Goal: Find specific page/section: Find specific page/section

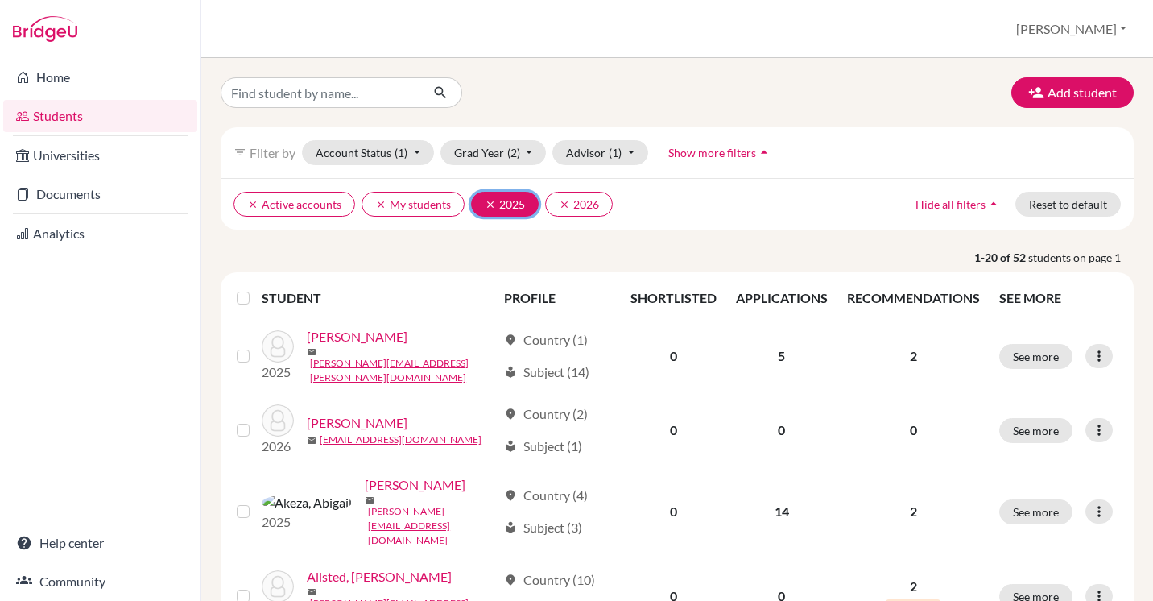
click at [485, 201] on icon "clear" at bounding box center [490, 204] width 11 height 11
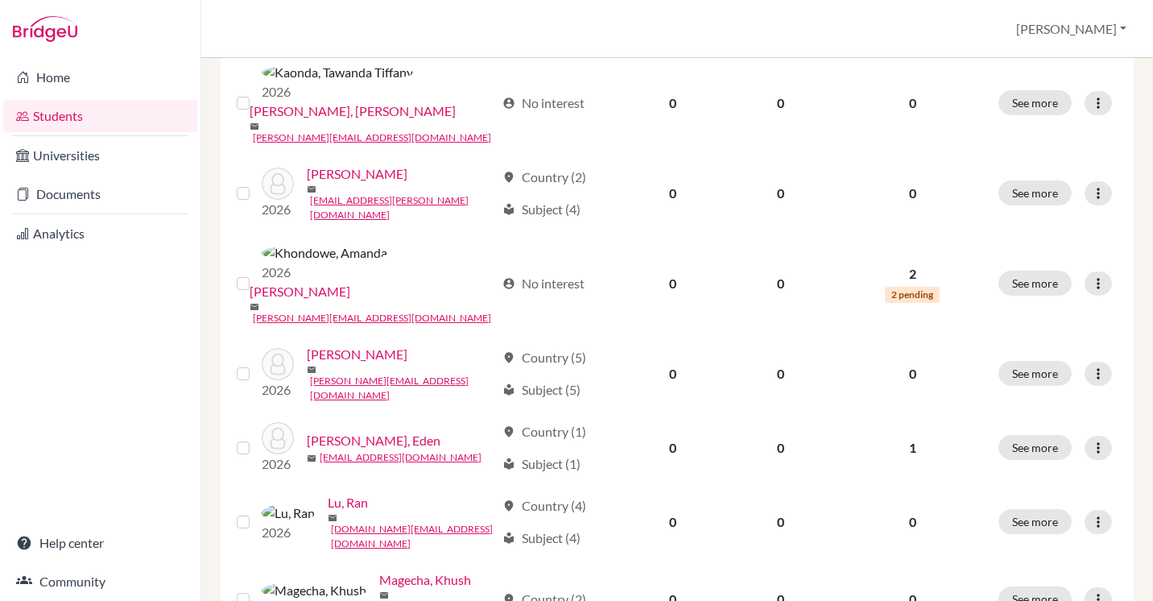
scroll to position [1241, 0]
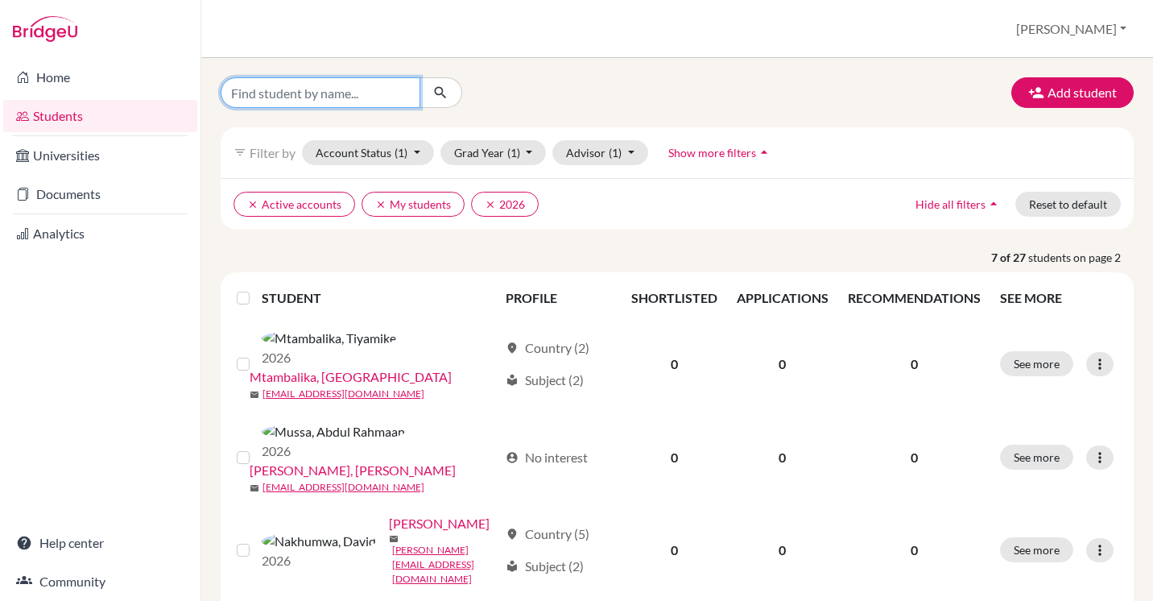
click at [337, 96] on input "Find student by name..." at bounding box center [321, 92] width 200 height 31
type input "sample"
click button "submit" at bounding box center [440, 92] width 43 height 31
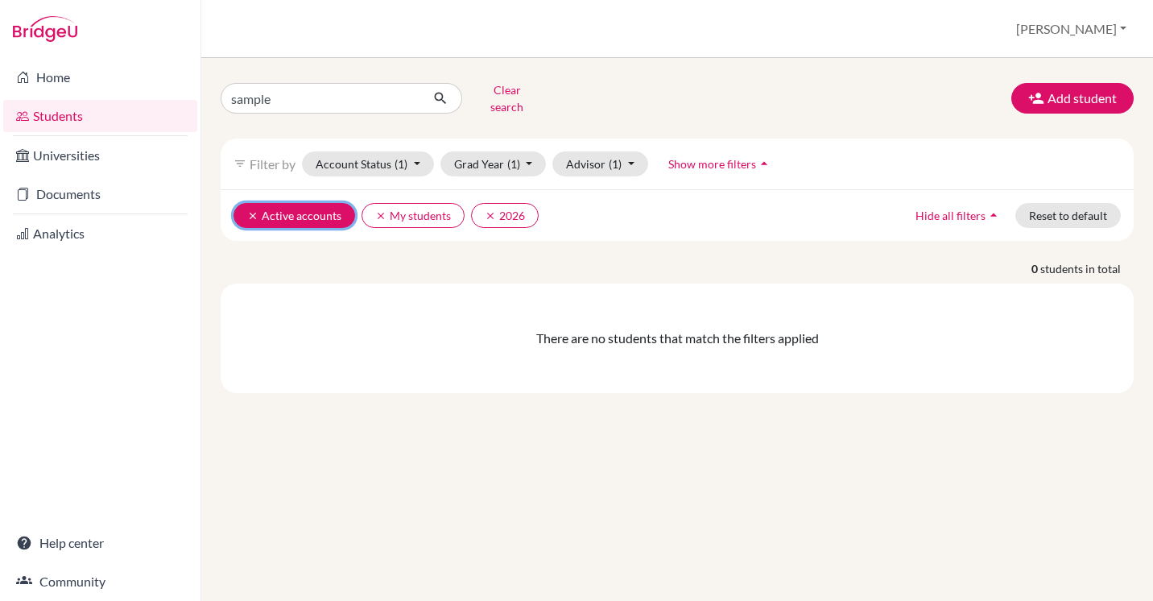
click at [251, 210] on icon "clear" at bounding box center [252, 215] width 11 height 11
click at [256, 210] on icon "clear" at bounding box center [252, 215] width 11 height 11
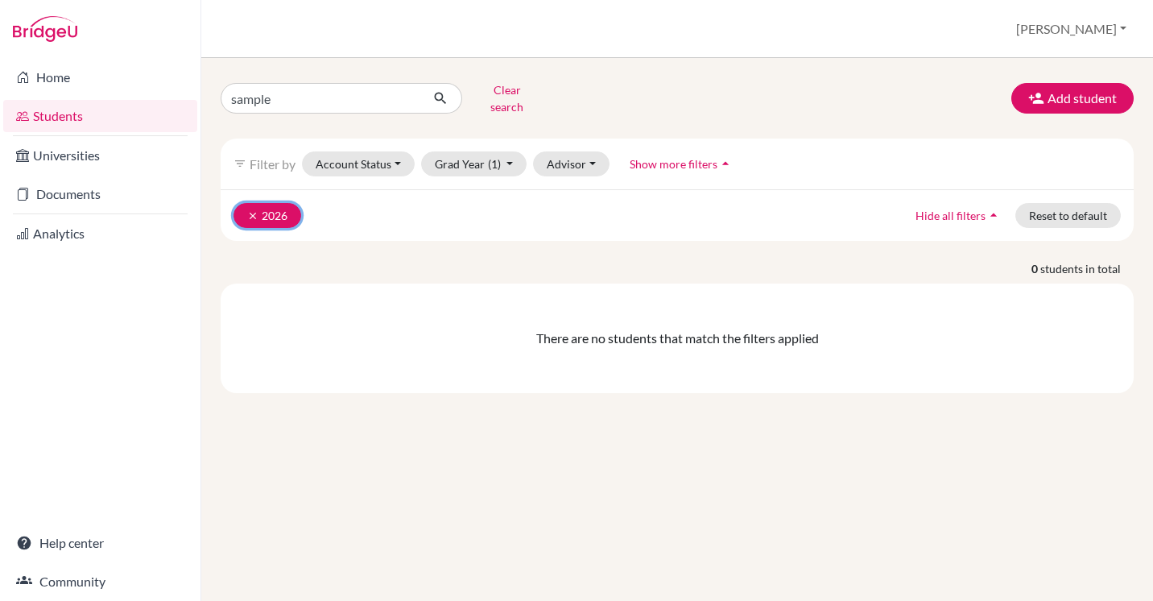
click at [250, 210] on icon "clear" at bounding box center [252, 215] width 11 height 11
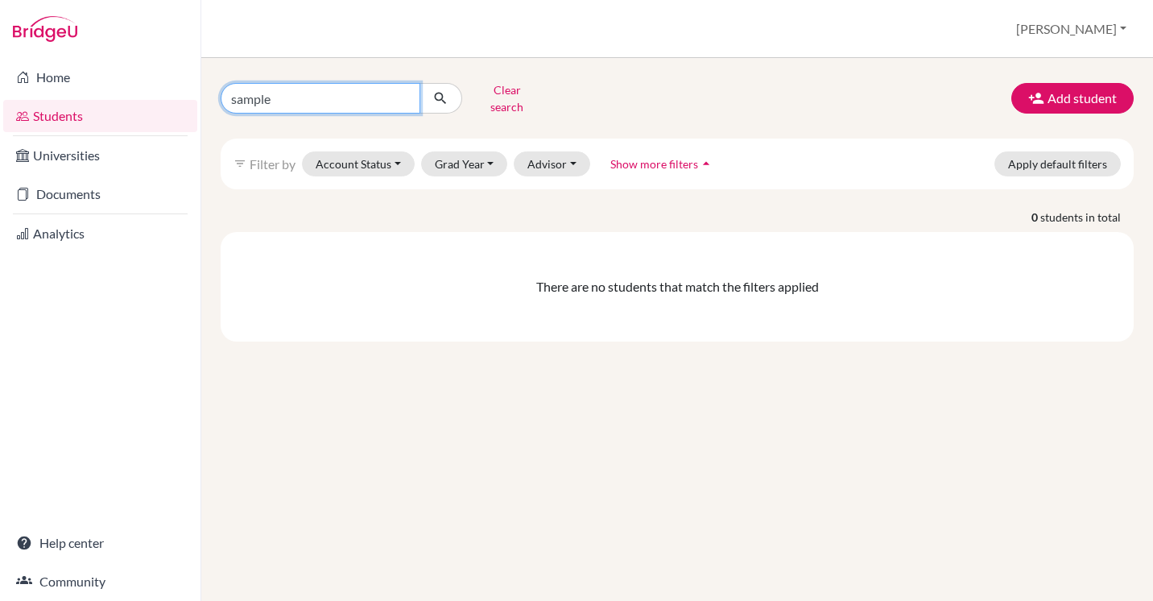
click at [284, 92] on input "sample" at bounding box center [321, 98] width 200 height 31
click button "submit" at bounding box center [440, 98] width 43 height 31
click at [248, 90] on input "sample" at bounding box center [321, 98] width 200 height 31
type input "student"
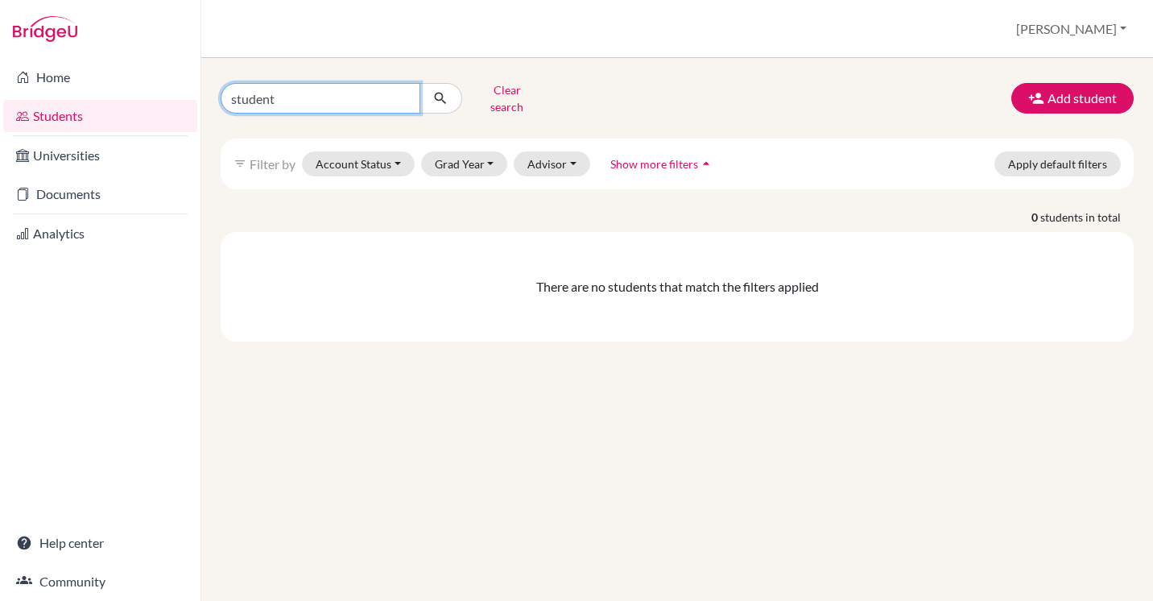
click button "submit" at bounding box center [440, 98] width 43 height 31
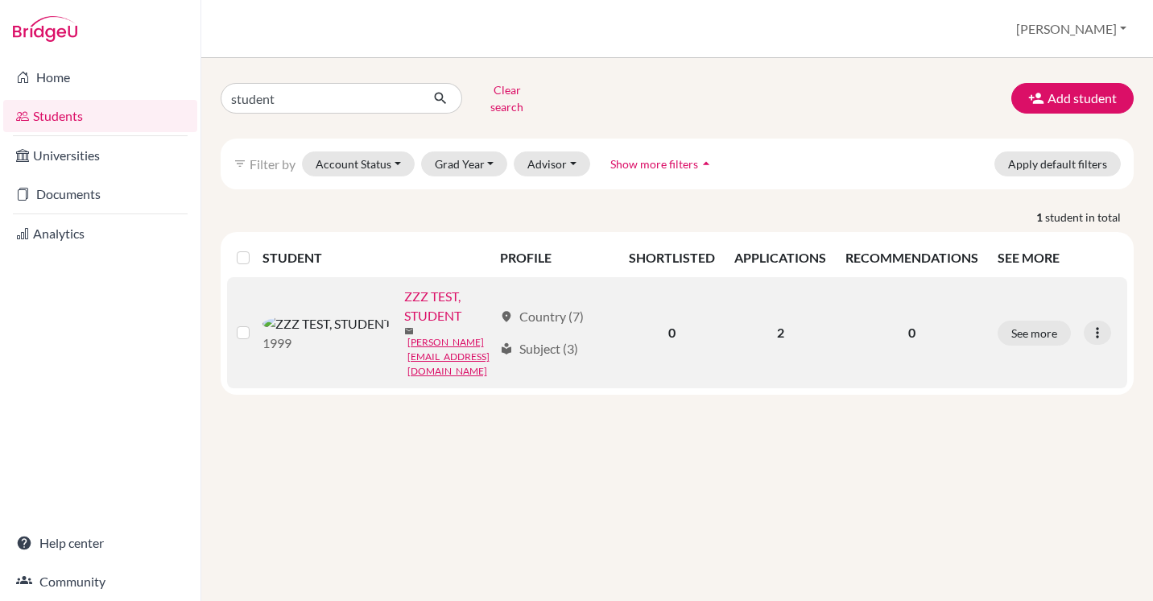
click at [404, 290] on link "ZZZ TEST, STUDENT" at bounding box center [448, 306] width 89 height 39
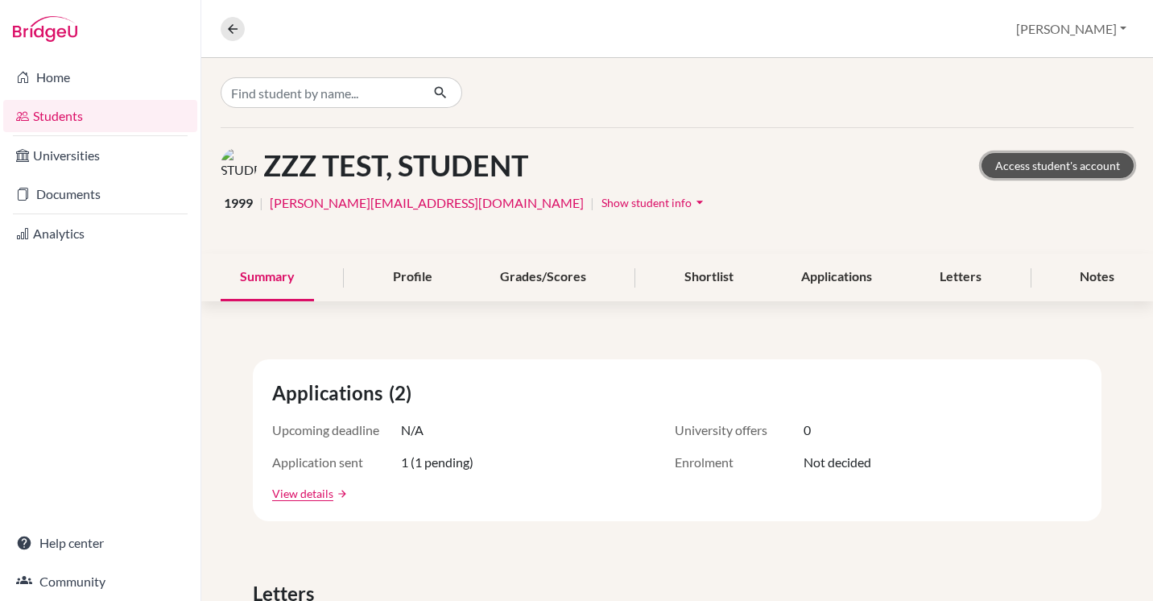
click at [1050, 169] on link "Access student's account" at bounding box center [1057, 165] width 152 height 25
